Goal: Task Accomplishment & Management: Use online tool/utility

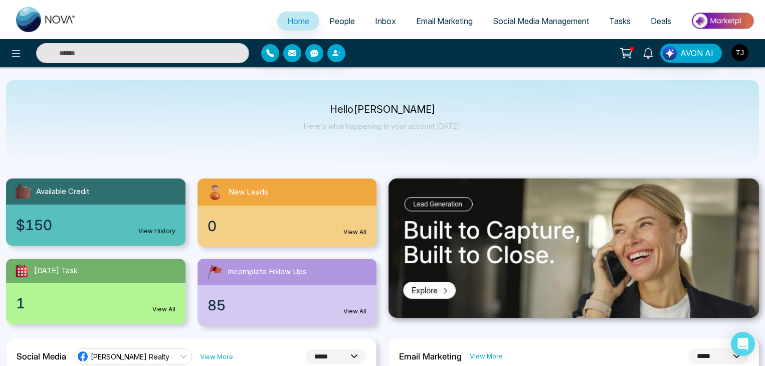
select select "*"
click at [14, 60] on button at bounding box center [16, 53] width 20 height 20
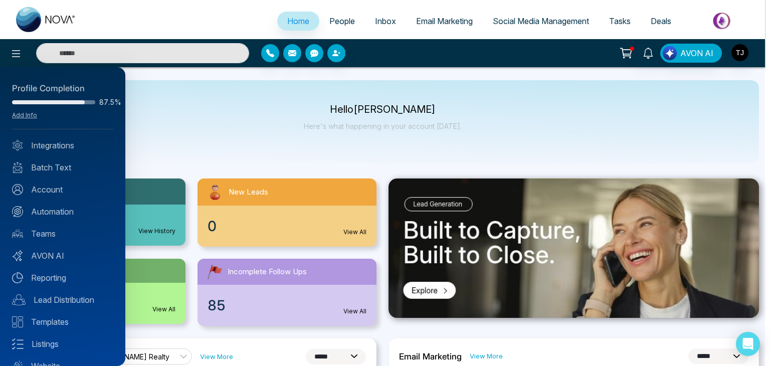
click at [235, 98] on div at bounding box center [385, 183] width 770 height 366
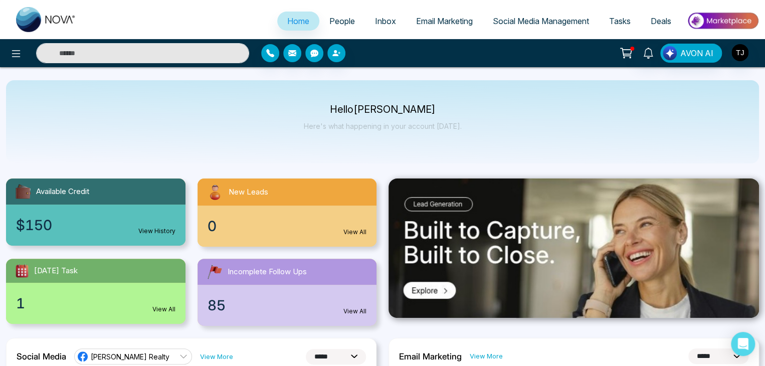
click at [235, 98] on div "Hello Tirston James Here's what happening in your account today." at bounding box center [382, 121] width 753 height 83
click at [532, 29] on link "Social Media Management" at bounding box center [541, 21] width 116 height 19
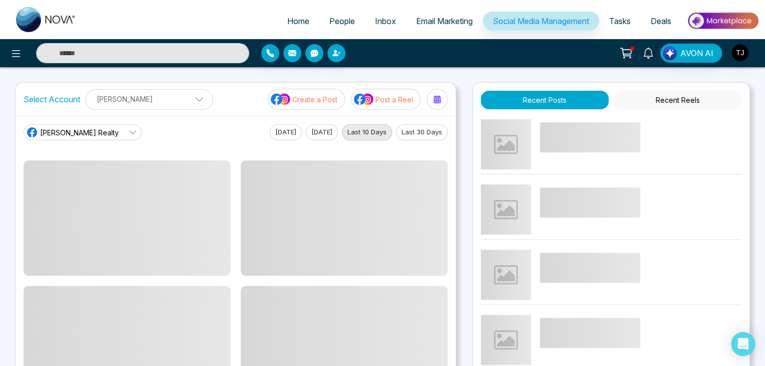
click at [367, 102] on img at bounding box center [364, 99] width 20 height 13
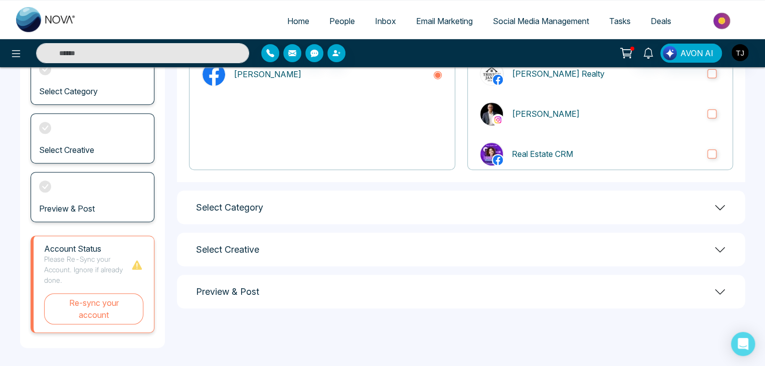
scroll to position [140, 0]
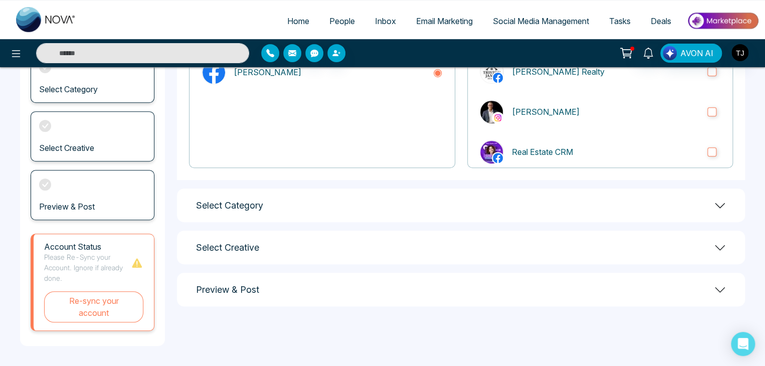
click at [420, 220] on div "Select Category" at bounding box center [461, 206] width 568 height 34
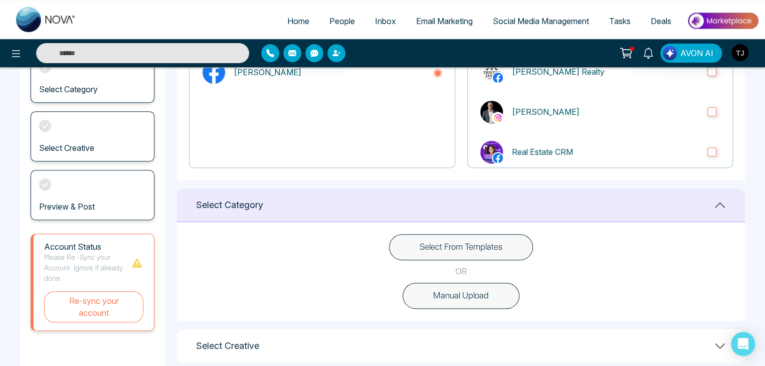
scroll to position [130, 0]
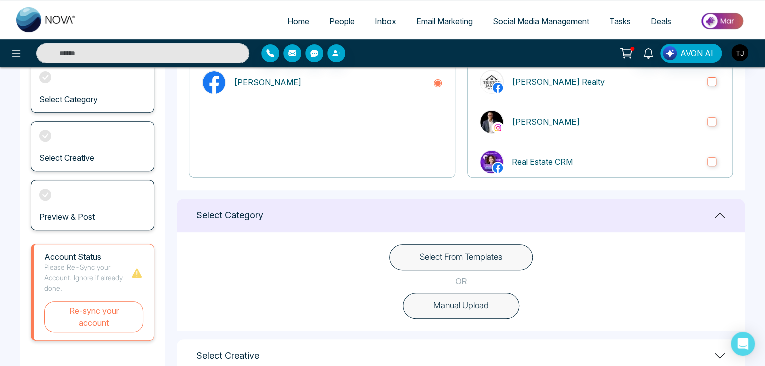
click at [449, 252] on button "Select From Templates" at bounding box center [461, 257] width 144 height 26
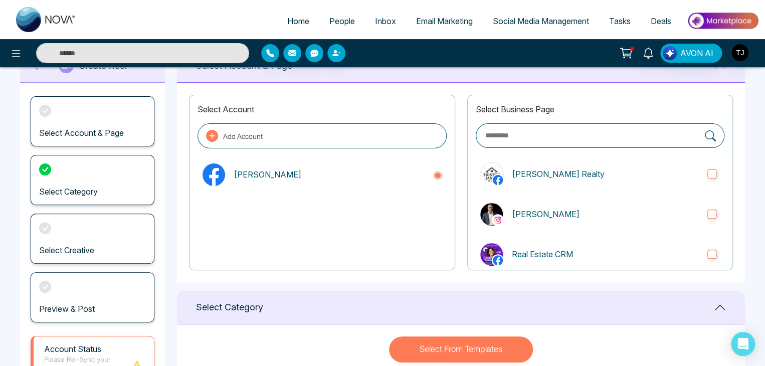
scroll to position [33, 0]
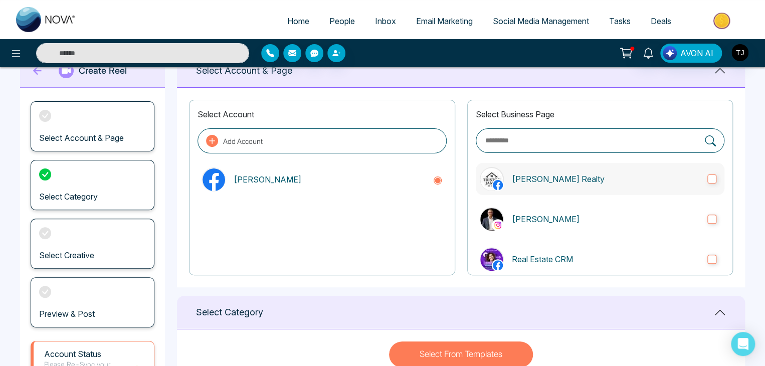
click at [570, 182] on p "[PERSON_NAME] Realty" at bounding box center [606, 179] width 188 height 12
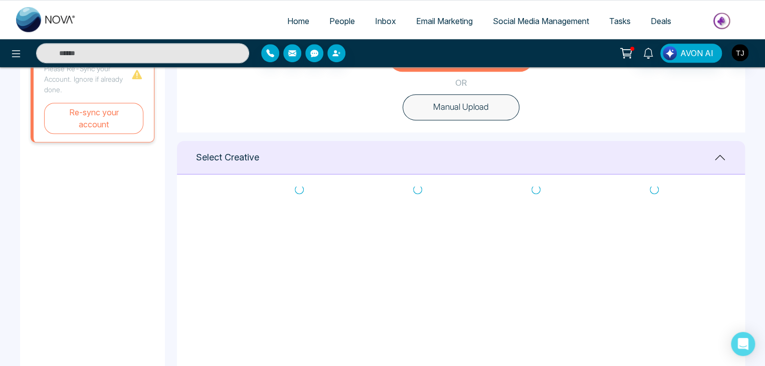
scroll to position [0, 0]
click at [298, 207] on icon at bounding box center [299, 207] width 9 height 10
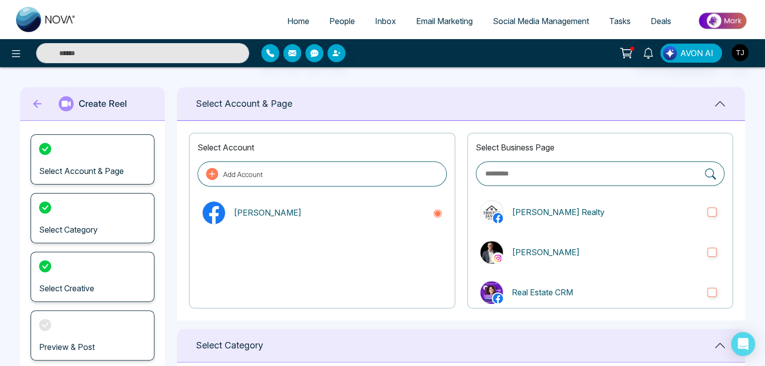
type textarea "**********"
click at [421, 23] on span "Email Marketing" at bounding box center [444, 21] width 57 height 10
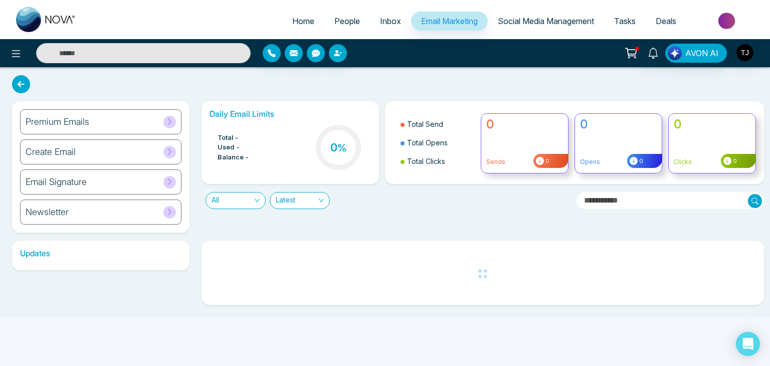
click at [292, 17] on span "Home" at bounding box center [303, 21] width 22 height 10
select select "*"
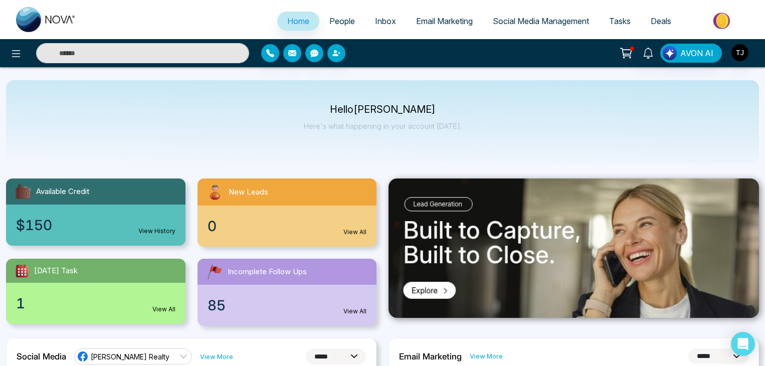
select select "*"
